Goal: Ask a question

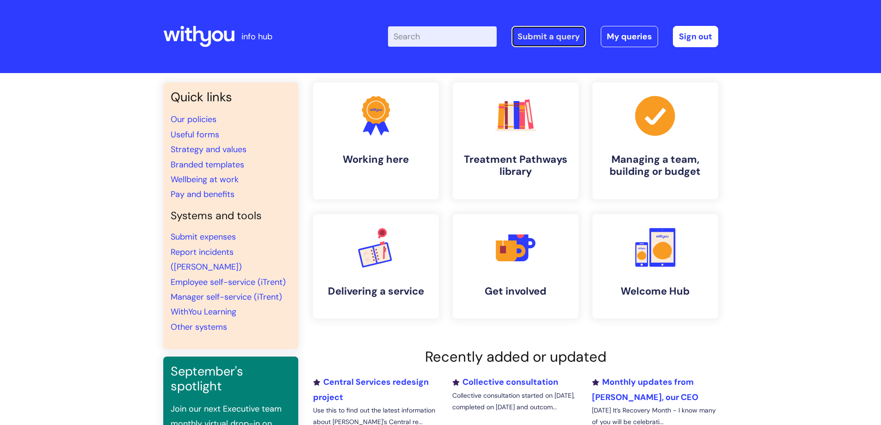
click at [571, 39] on link "Submit a query" at bounding box center [548, 36] width 74 height 21
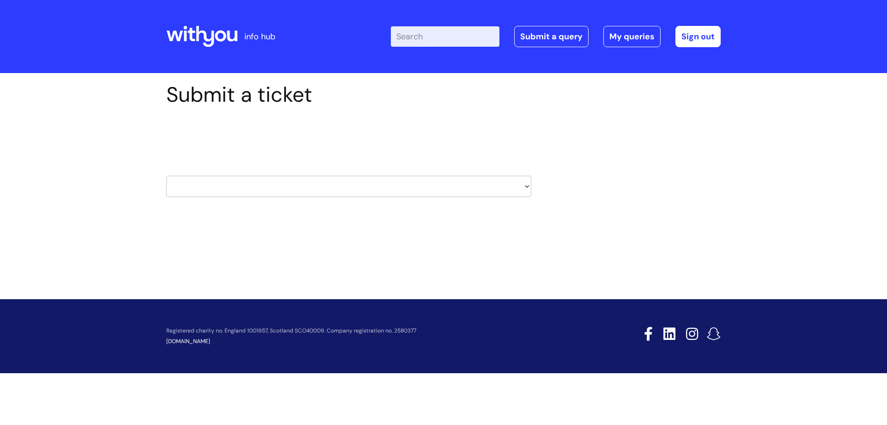
click at [410, 185] on select "HR / People IT and Support Clinical Drug Alerts Finance Accounts Data Support T…" at bounding box center [348, 186] width 365 height 21
select select "data_protection"
click at [166, 176] on select "HR / People IT and Support Clinical Drug Alerts Finance Accounts Data Support T…" at bounding box center [348, 186] width 365 height 21
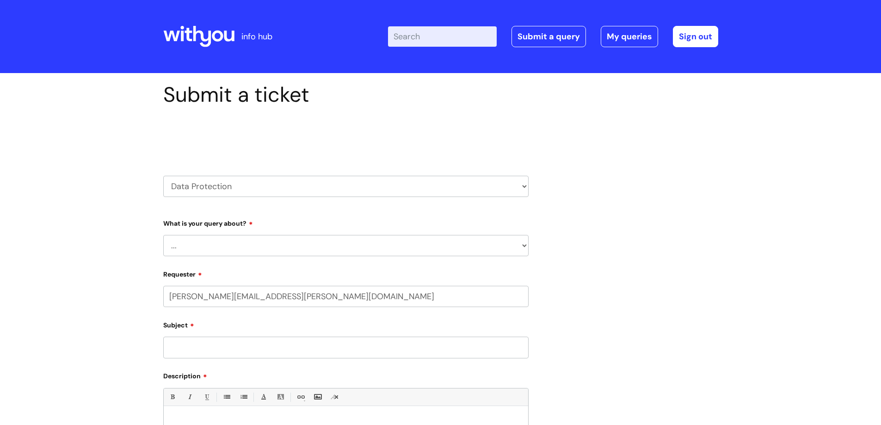
click at [319, 245] on select "... Data Protection Impact Assessment IG/Data breach Information Sharing Agreem…" at bounding box center [345, 245] width 365 height 21
click at [120, 245] on div "Submit a ticket Select issue type HR / People IT and Support Clinical Drug Aler…" at bounding box center [440, 337] width 881 height 528
click at [203, 247] on select "... Data Protection Impact Assessment IG/Data breach Information Sharing Agreem…" at bounding box center [345, 245] width 365 height 21
click at [259, 184] on select "HR / People IT and Support Clinical Drug Alerts Finance Accounts Data Support T…" at bounding box center [345, 186] width 365 height 21
select select "information_requests_&_reports_-_data_analysts"
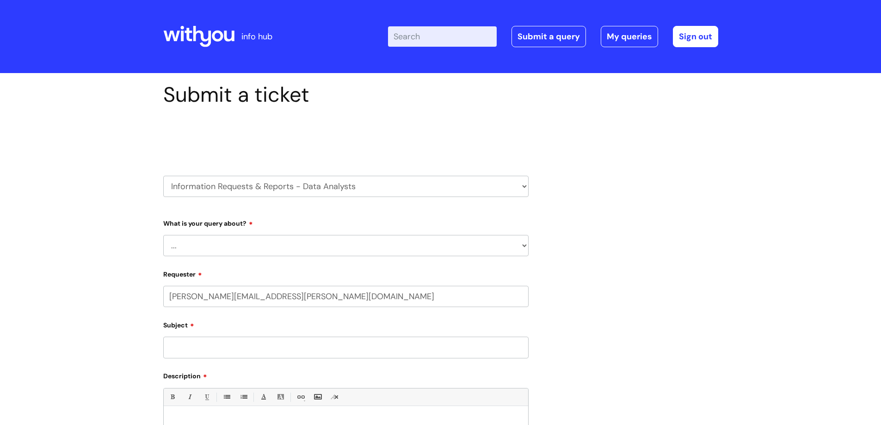
click at [163, 176] on select "HR / People IT and Support Clinical Drug Alerts Finance Accounts Data Support T…" at bounding box center [345, 186] width 365 height 21
click at [269, 247] on select "... Existing (non-Nebula) Report Nebula Reports Understanding Data" at bounding box center [345, 245] width 365 height 21
click at [280, 190] on select "HR / People IT and Support Clinical Drug Alerts Finance Accounts Data Support T…" at bounding box center [345, 186] width 365 height 21
click at [498, 183] on select "HR / People IT and Support Clinical Drug Alerts Finance Accounts Data Support T…" at bounding box center [345, 186] width 365 height 21
select select "data_protection"
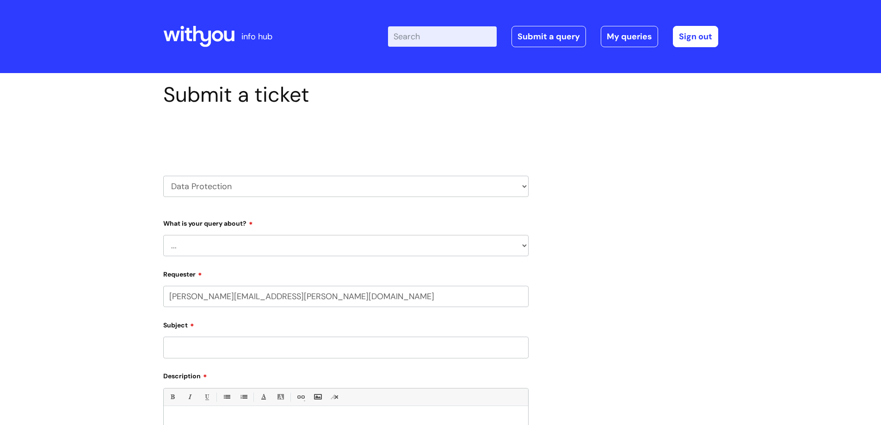
click at [163, 176] on select "HR / People IT and Support Clinical Drug Alerts Finance Accounts Data Support T…" at bounding box center [345, 186] width 365 height 21
click at [309, 239] on select "... Data Protection Impact Assessment IG/Data breach Information Sharing Agreem…" at bounding box center [345, 245] width 365 height 21
click at [327, 183] on select "HR / People IT and Support Clinical Drug Alerts Finance Accounts Data Support T…" at bounding box center [345, 186] width 365 height 21
click at [284, 191] on select "HR / People IT and Support Clinical Drug Alerts Finance Accounts Data Support T…" at bounding box center [345, 186] width 365 height 21
click at [272, 243] on select "... Data Protection Impact Assessment IG/Data breach Information Sharing Agreem…" at bounding box center [345, 245] width 365 height 21
